Goal: Find specific page/section: Find specific page/section

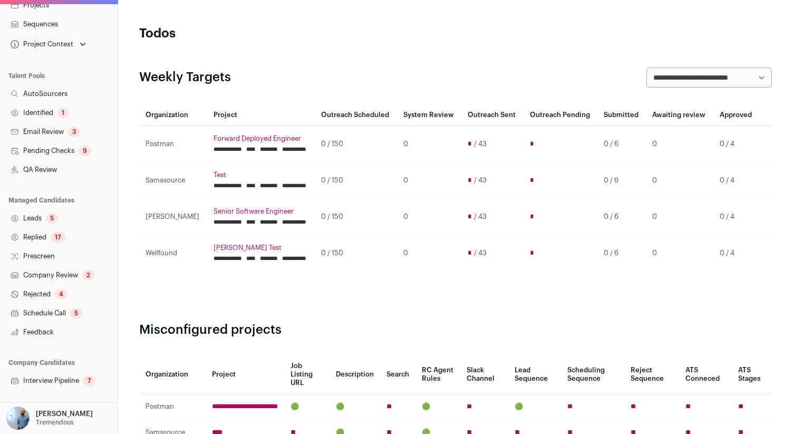
scroll to position [173, 0]
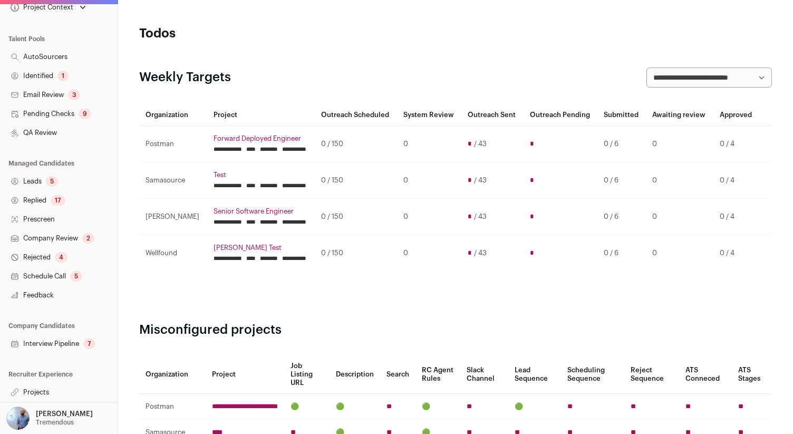
click at [43, 382] on nav "**********" at bounding box center [59, 117] width 118 height 568
click at [42, 392] on link "Projects" at bounding box center [59, 392] width 118 height 19
